Goal: Task Accomplishment & Management: Manage account settings

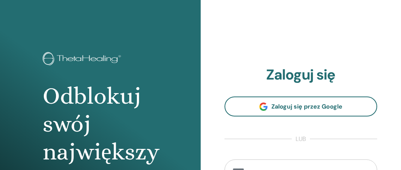
scroll to position [100, 0]
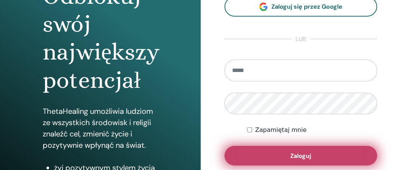
type input "**********"
click at [297, 152] on span "Zaloguj" at bounding box center [300, 156] width 21 height 8
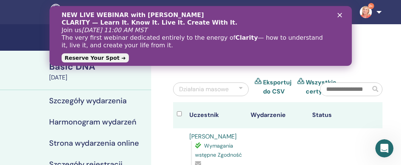
click at [339, 15] on icon "Zamknij" at bounding box center [339, 15] width 5 height 5
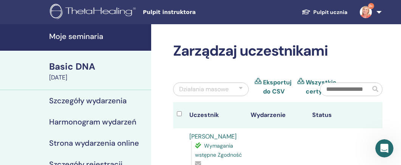
click at [89, 37] on h4 "Moje seminaria" at bounding box center [97, 36] width 97 height 9
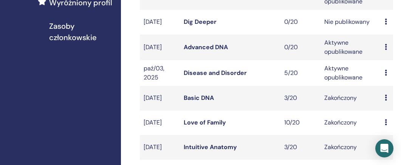
scroll to position [233, 0]
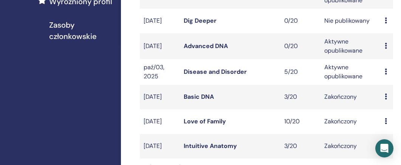
click at [239, 76] on link "Disease and Disorder" at bounding box center [215, 72] width 63 height 8
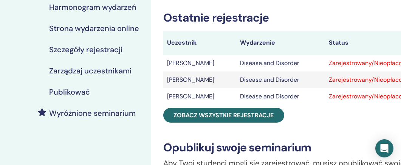
scroll to position [116, 0]
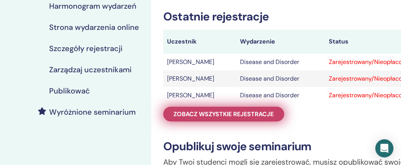
click at [250, 113] on span "Zobacz wszystkie rejestracje" at bounding box center [224, 114] width 100 height 8
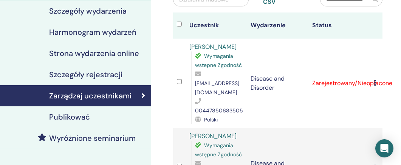
scroll to position [91, 0]
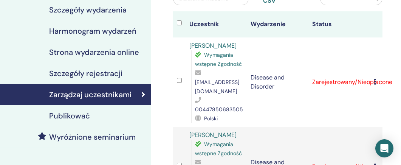
click at [374, 80] on icon at bounding box center [374, 82] width 2 height 6
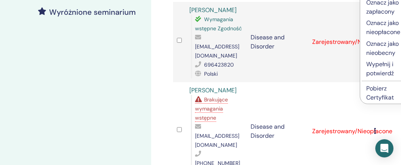
scroll to position [216, 0]
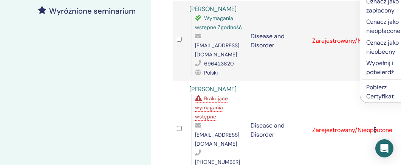
click at [383, 69] on p "Wypełnij i potwierdź" at bounding box center [386, 68] width 41 height 18
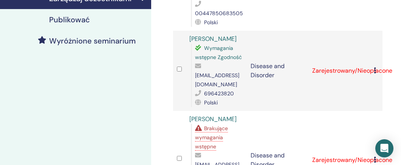
scroll to position [194, 0]
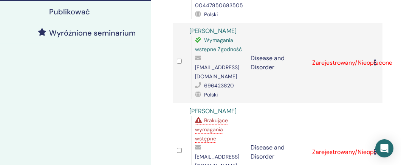
click at [375, 59] on icon at bounding box center [374, 62] width 2 height 6
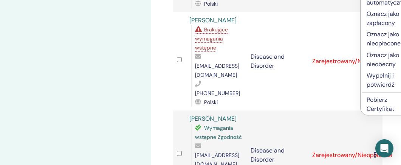
scroll to position [296, 0]
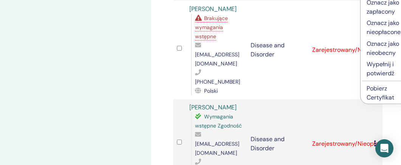
click at [383, 65] on p "Wypełnij i potwierdź" at bounding box center [386, 69] width 41 height 18
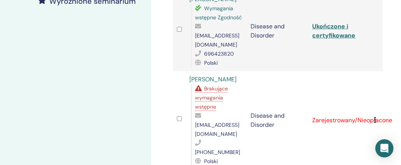
scroll to position [227, 0]
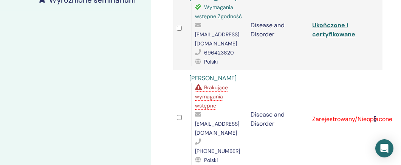
click at [210, 85] on span "Brakujące wymagania wstępne" at bounding box center [211, 96] width 33 height 25
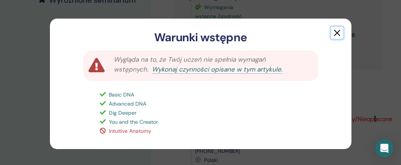
click at [335, 31] on button "button" at bounding box center [337, 33] width 12 height 12
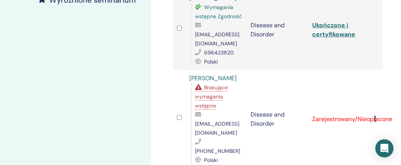
click at [375, 116] on icon at bounding box center [374, 119] width 2 height 6
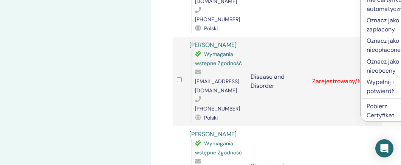
scroll to position [380, 0]
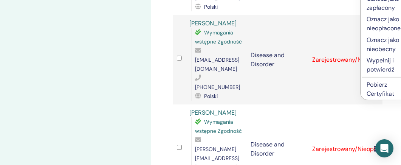
click at [378, 64] on p "Wypełnij i potwierdź" at bounding box center [386, 65] width 41 height 18
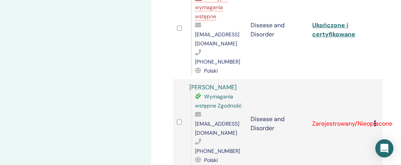
scroll to position [330, 0]
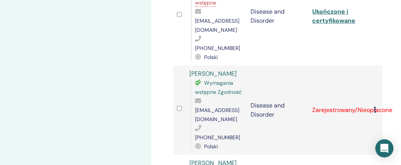
click at [374, 106] on icon at bounding box center [374, 109] width 2 height 6
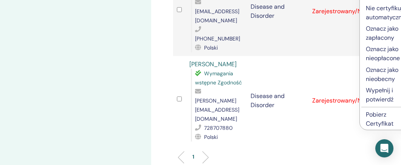
scroll to position [430, 0]
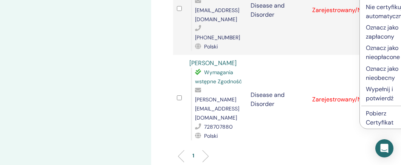
click at [381, 91] on p "Wypełnij i potwierdź" at bounding box center [386, 94] width 41 height 18
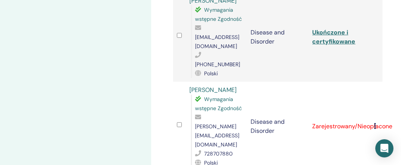
scroll to position [411, 0]
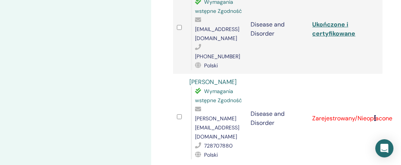
click at [375, 115] on icon at bounding box center [374, 118] width 2 height 6
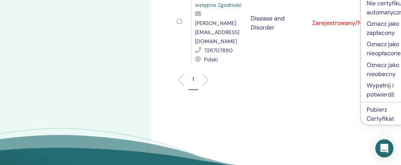
scroll to position [508, 0]
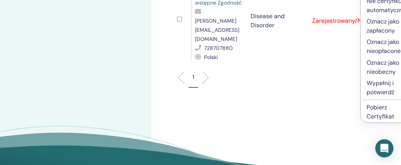
click at [381, 81] on p "Wypełnij i potwierdź" at bounding box center [386, 88] width 41 height 18
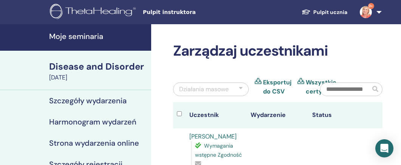
click at [93, 38] on h4 "Moje seminaria" at bounding box center [97, 36] width 97 height 9
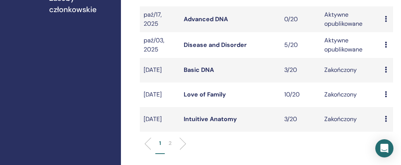
scroll to position [259, 0]
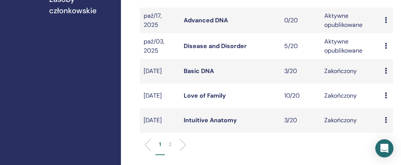
click at [206, 75] on link "Basic DNA" at bounding box center [199, 71] width 30 height 8
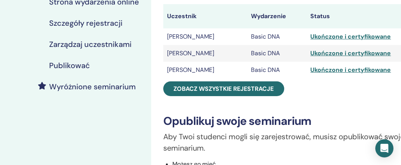
scroll to position [138, 0]
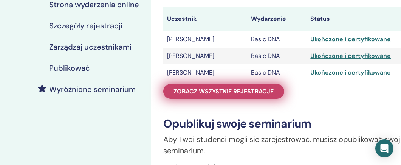
click at [240, 90] on span "Zobacz wszystkie rejestracje" at bounding box center [224, 91] width 100 height 8
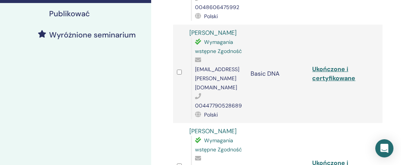
scroll to position [194, 0]
